Goal: Register for event/course

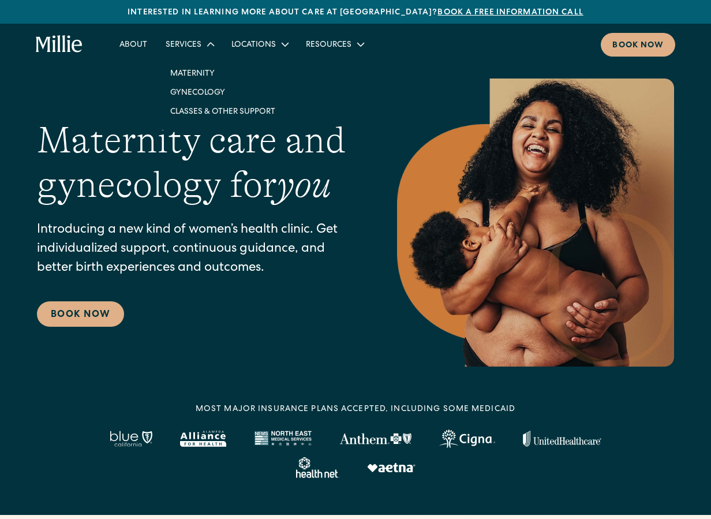
click at [185, 46] on div "Services" at bounding box center [184, 45] width 36 height 12
click at [193, 107] on link "Classes & Other Support" at bounding box center [223, 110] width 124 height 19
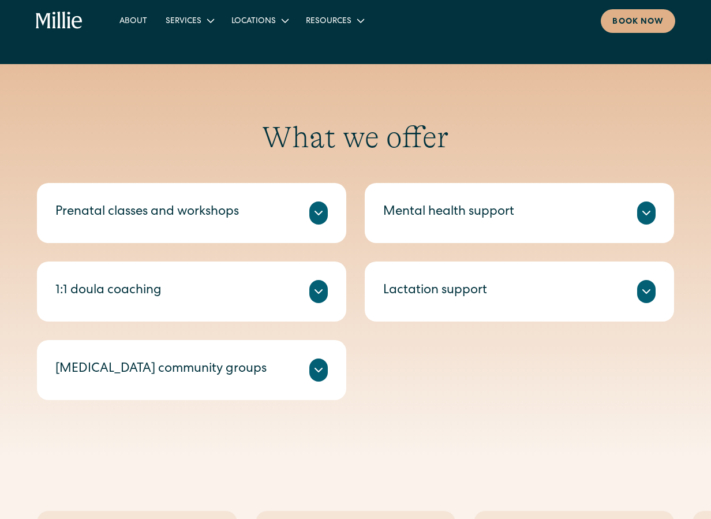
scroll to position [318, 0]
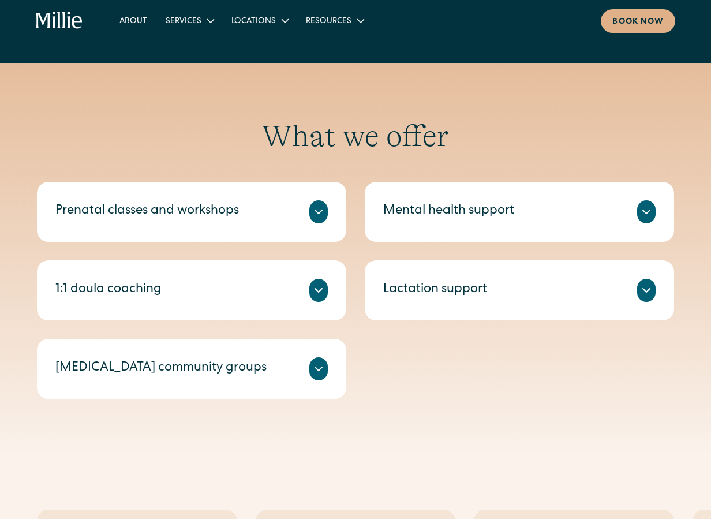
click at [169, 218] on div "Prenatal classes and workshops" at bounding box center [147, 211] width 184 height 19
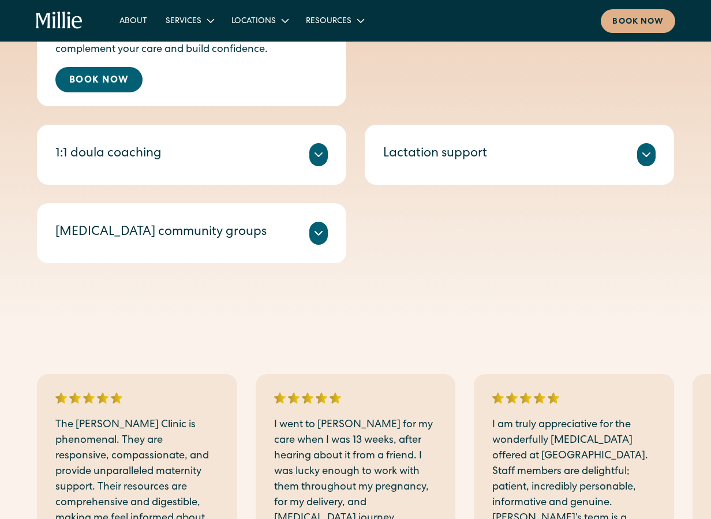
scroll to position [598, 0]
click at [122, 91] on link "Book Now" at bounding box center [98, 78] width 87 height 25
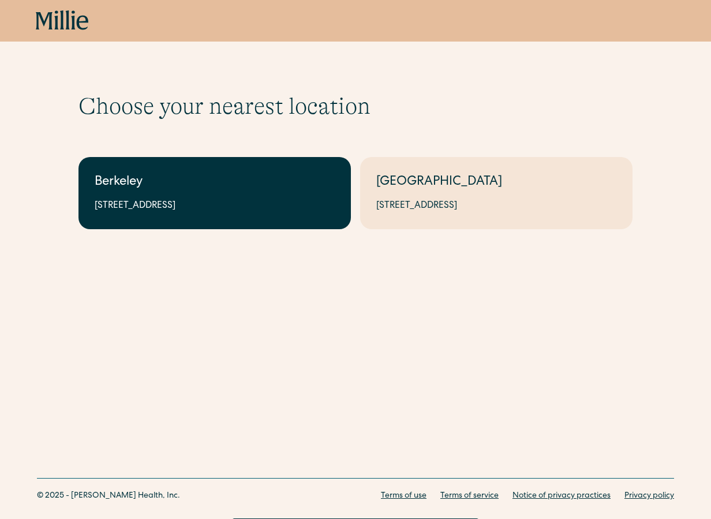
click at [222, 209] on div "2999 Regent St, Suite 524, Berkeley, CA 94705" at bounding box center [215, 206] width 240 height 14
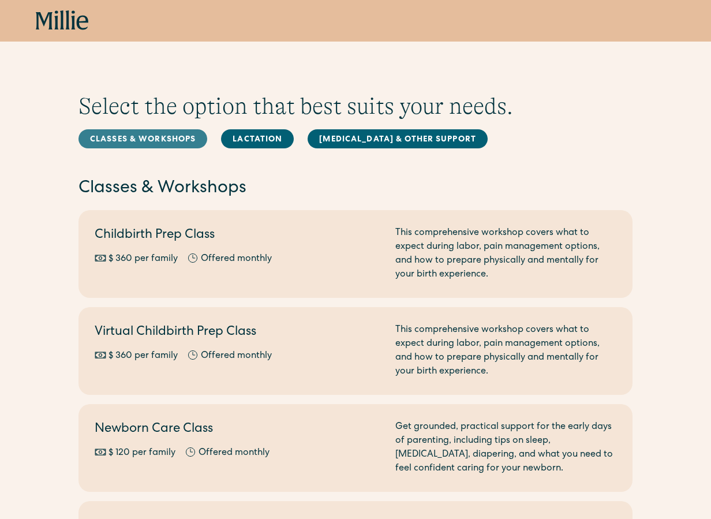
click at [161, 139] on link "Classes & Workshops" at bounding box center [142, 138] width 129 height 19
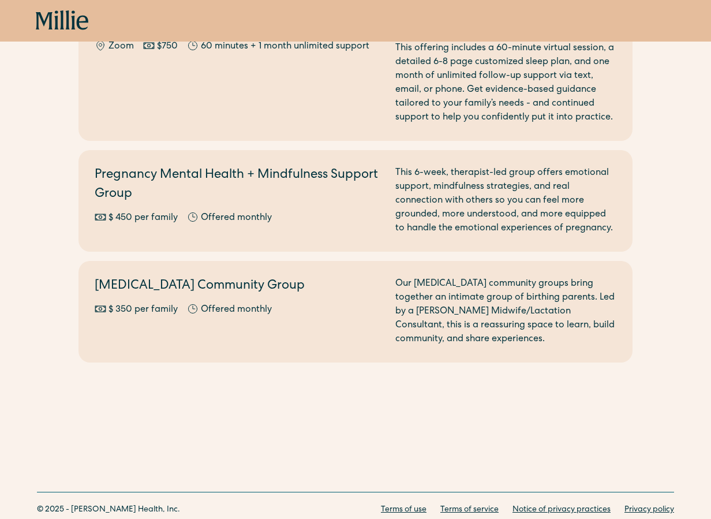
scroll to position [1370, 0]
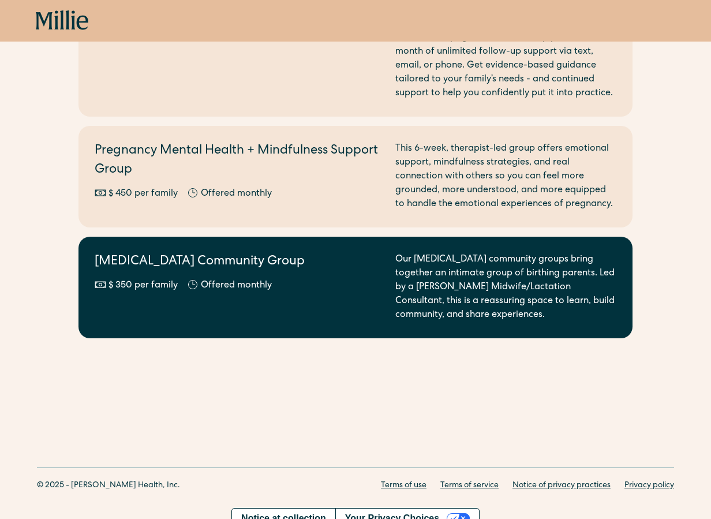
click at [230, 279] on div "Offered monthly" at bounding box center [236, 286] width 71 height 14
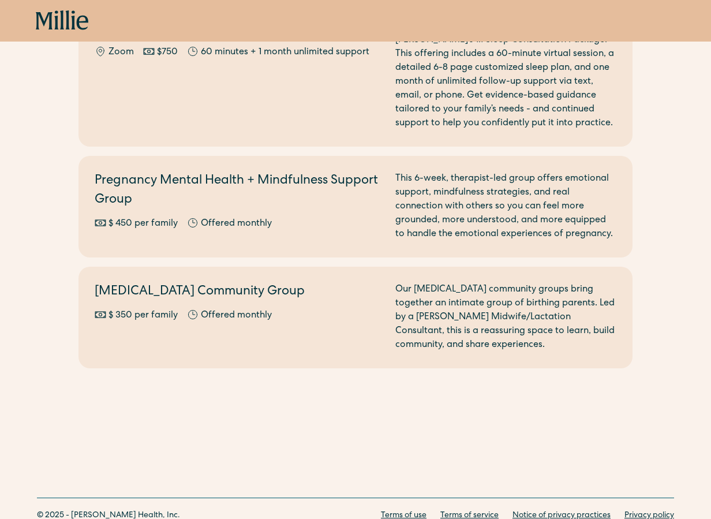
scroll to position [1370, 0]
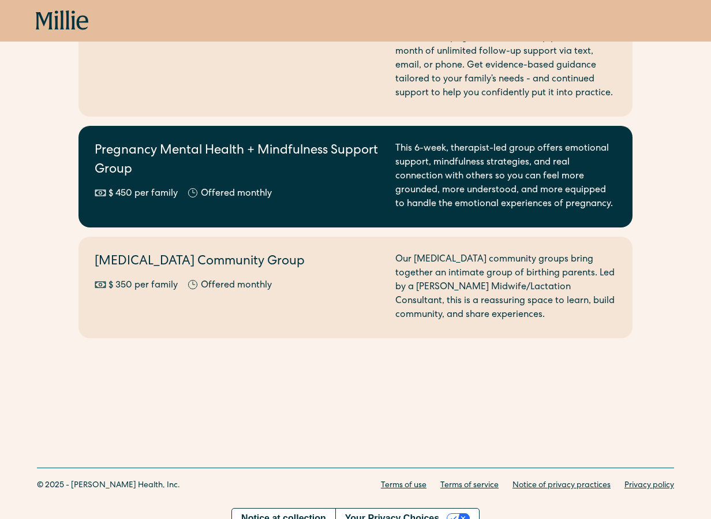
click at [169, 161] on h2 "Pregnancy Mental Health + Mindfulness Support Group" at bounding box center [238, 161] width 287 height 38
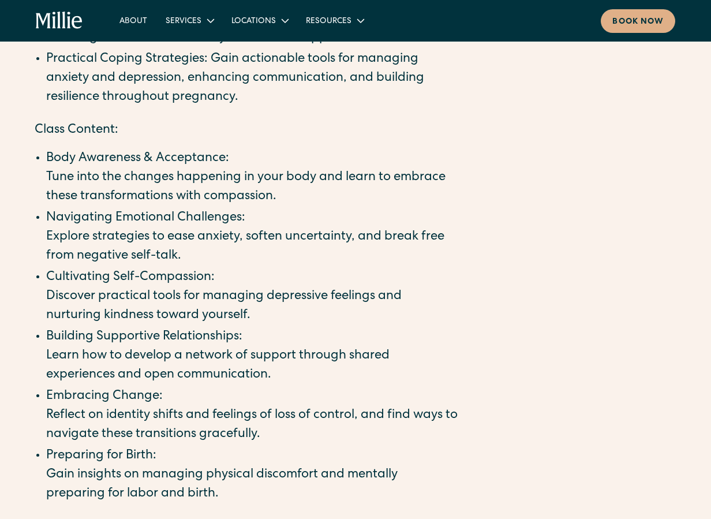
scroll to position [441, 0]
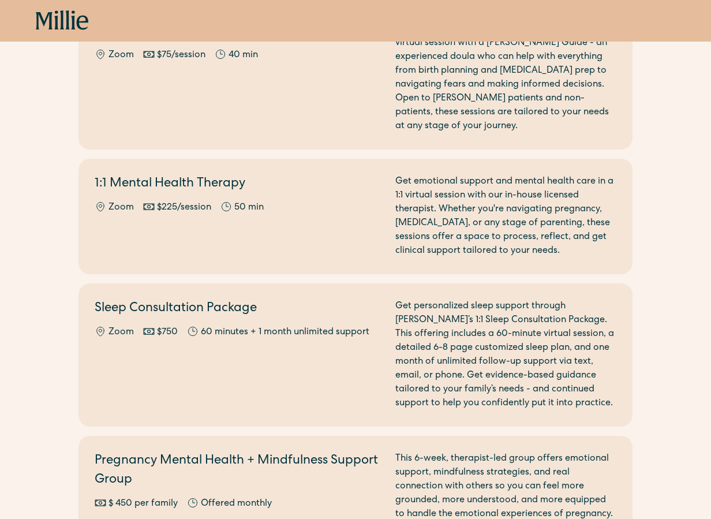
scroll to position [1039, 0]
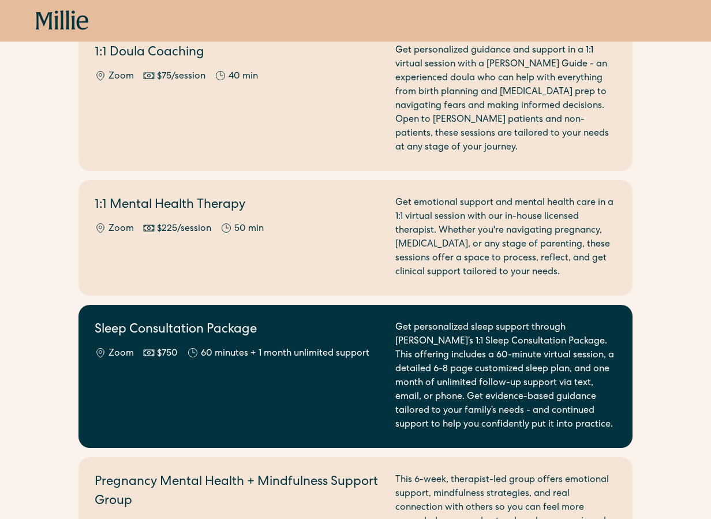
click at [166, 369] on div "Sleep Consultation Package Zoom $750 60 minutes + 1 month unlimited support" at bounding box center [238, 376] width 287 height 111
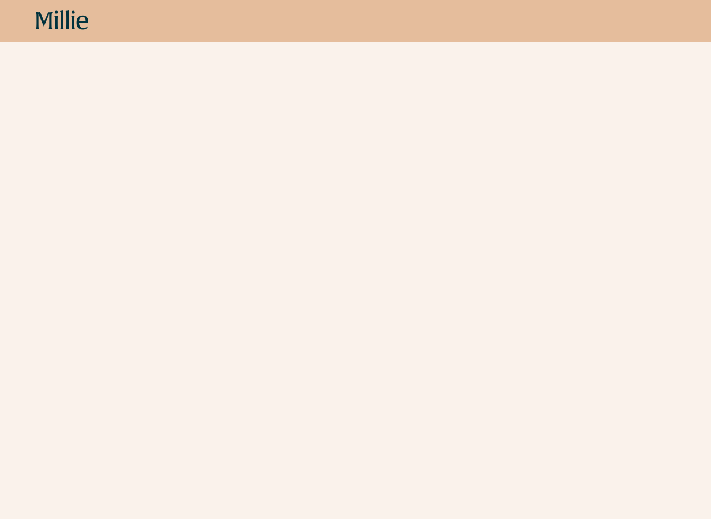
scroll to position [763, 0]
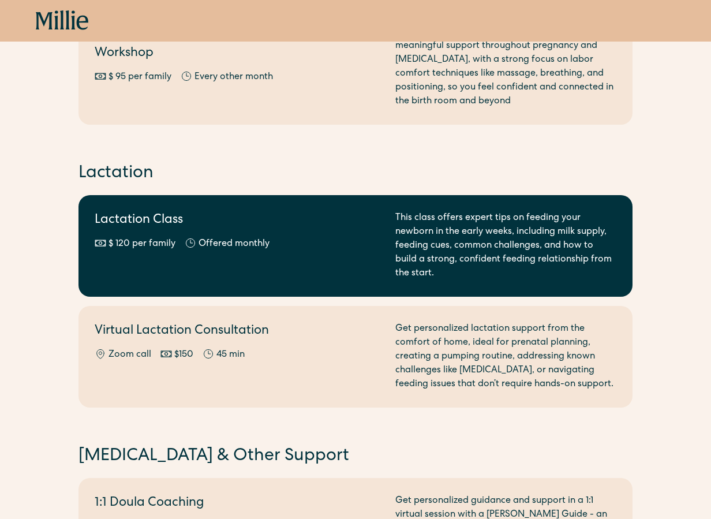
scroll to position [585, 0]
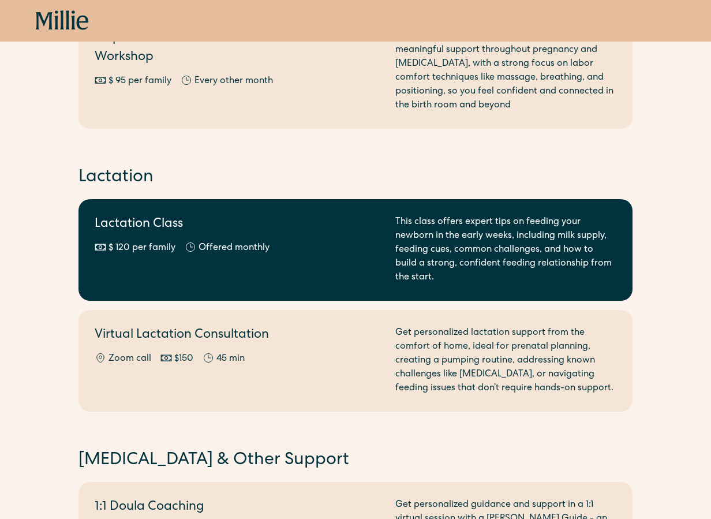
click at [204, 231] on h2 "Lactation Class" at bounding box center [238, 224] width 287 height 19
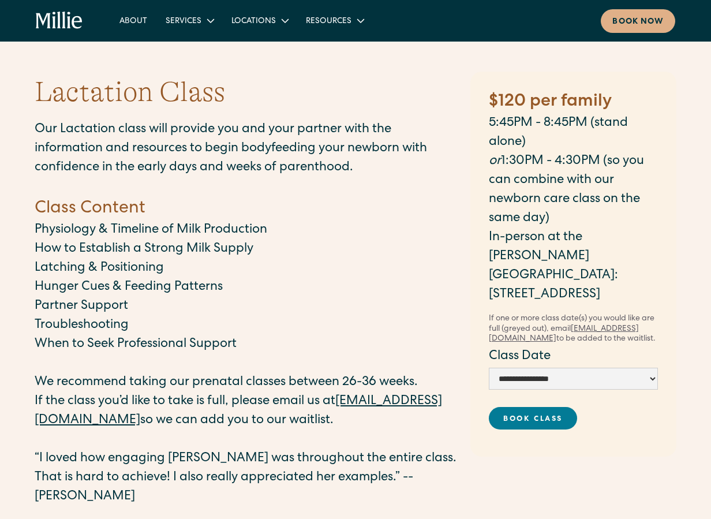
scroll to position [10, 0]
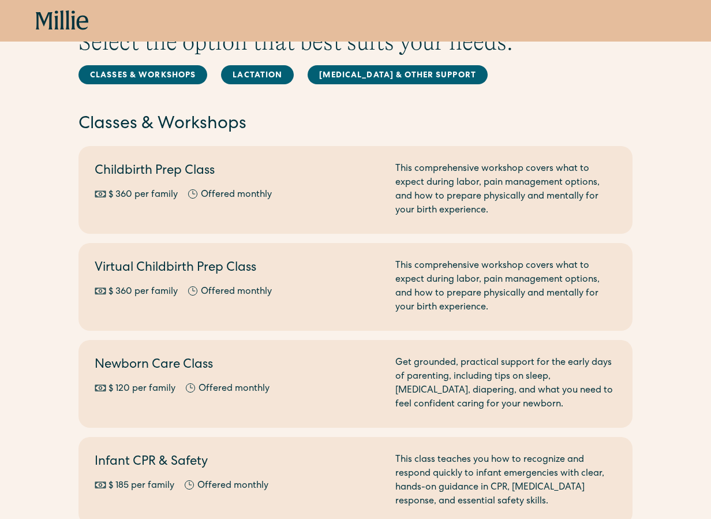
scroll to position [50, 0]
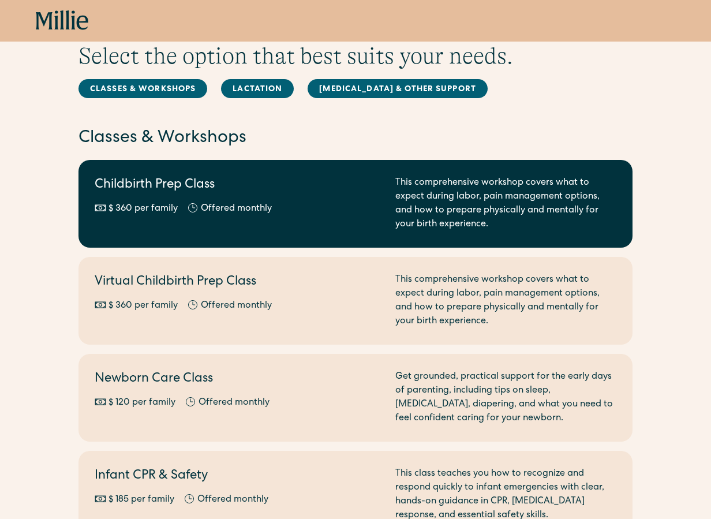
click at [199, 199] on div "Childbirth Prep Class $ 360 per family Offered monthly Every other month" at bounding box center [238, 203] width 287 height 55
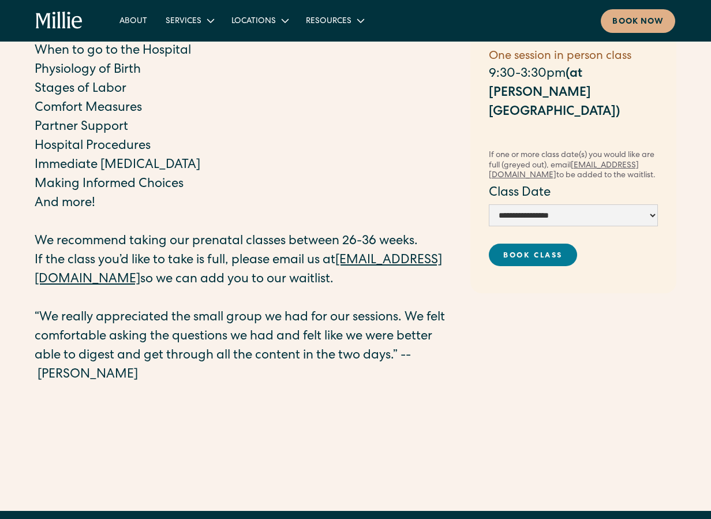
scroll to position [396, 0]
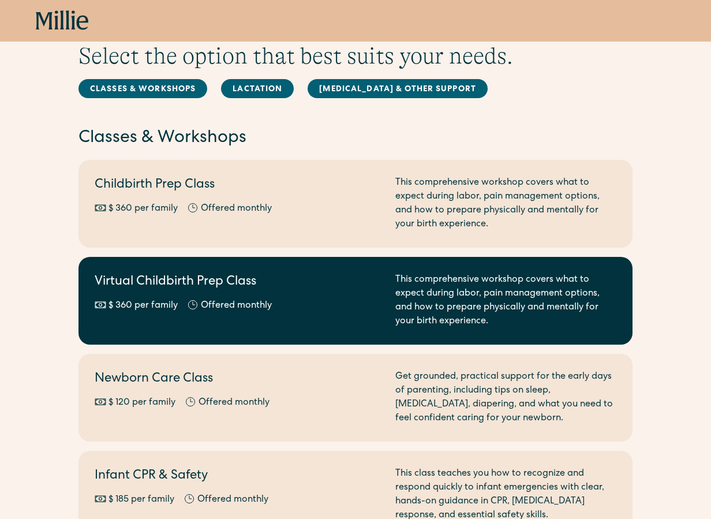
click at [268, 286] on h2 "Virtual Childbirth Prep Class" at bounding box center [238, 282] width 287 height 19
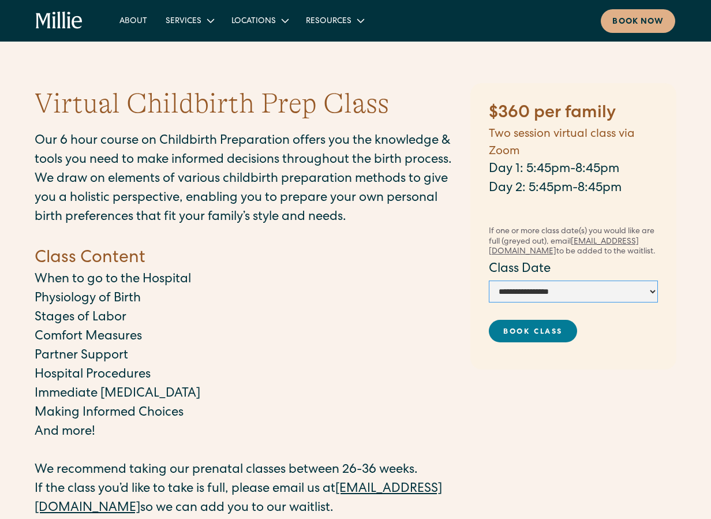
click at [515, 291] on select "**********" at bounding box center [573, 291] width 169 height 22
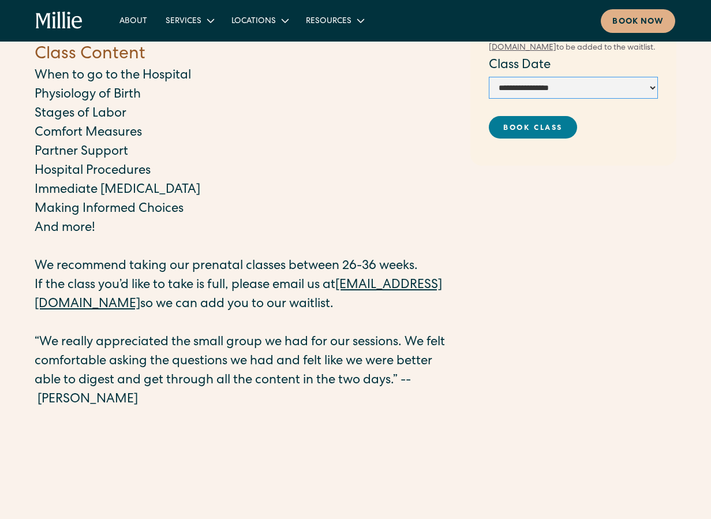
scroll to position [204, 0]
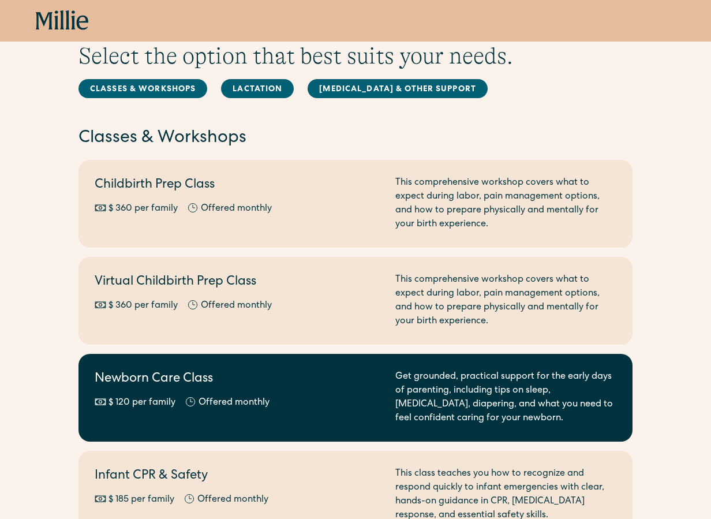
click at [263, 374] on h2 "Newborn Care Class" at bounding box center [238, 379] width 287 height 19
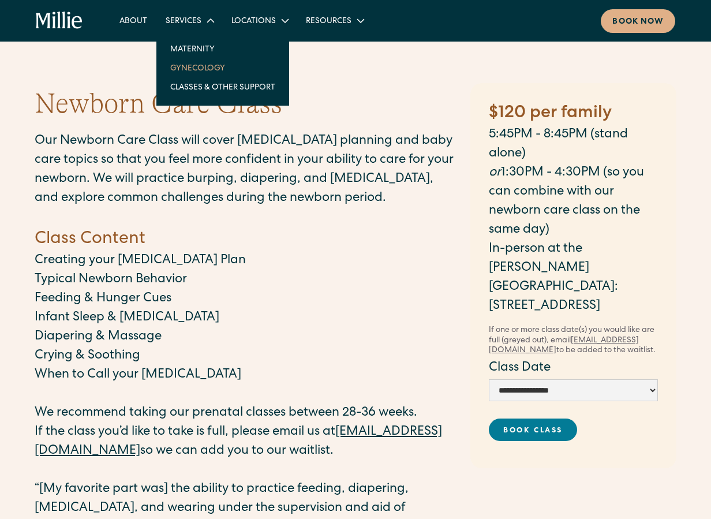
click at [191, 67] on link "Gynecology" at bounding box center [223, 67] width 124 height 19
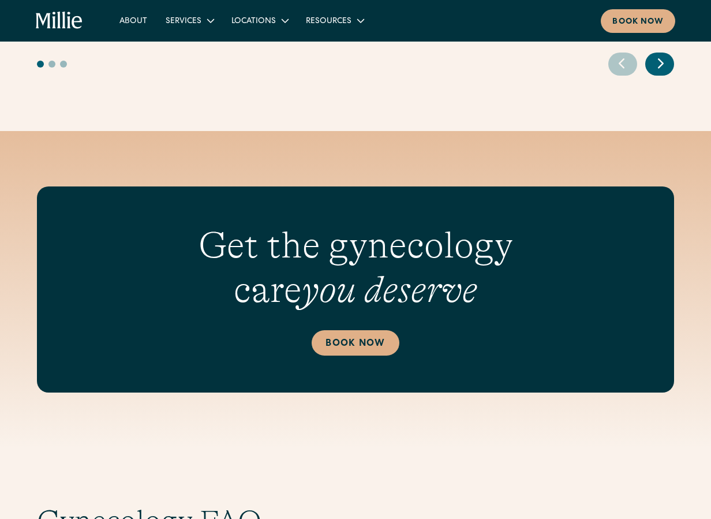
scroll to position [2485, 0]
